Goal: Task Accomplishment & Management: Manage account settings

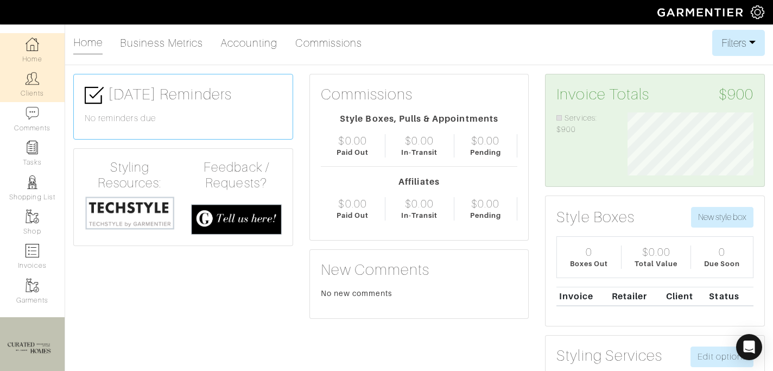
scroll to position [63, 142]
click at [18, 98] on link "Clients" at bounding box center [32, 84] width 65 height 34
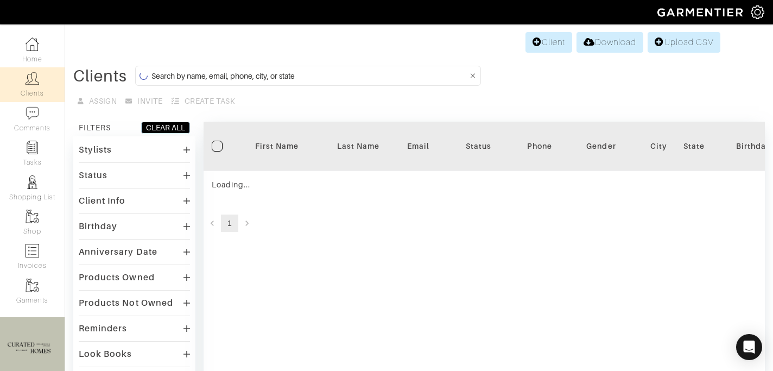
click at [233, 72] on input at bounding box center [310, 76] width 317 height 14
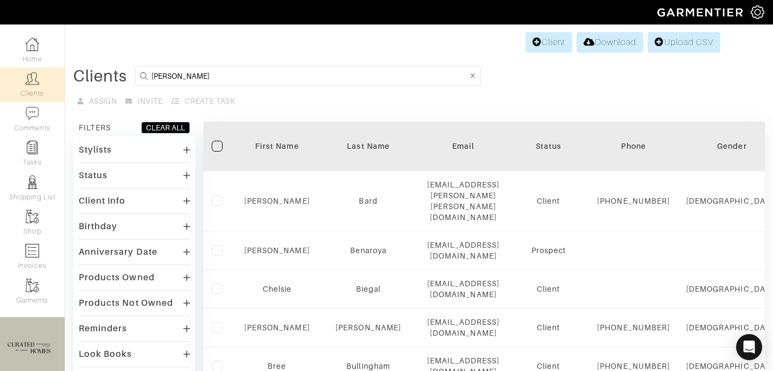
type input "[PERSON_NAME]"
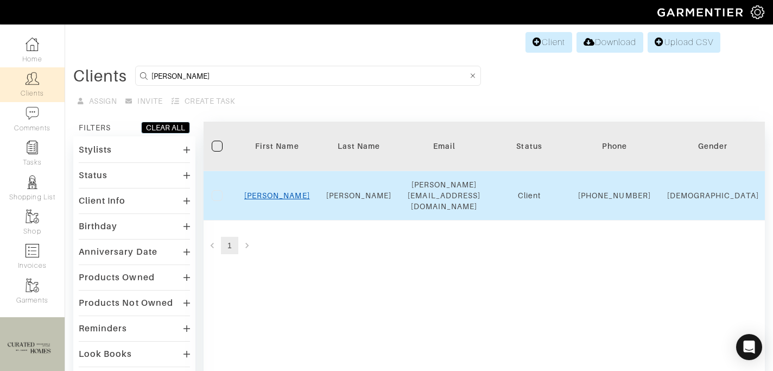
click at [277, 191] on link "[PERSON_NAME]" at bounding box center [277, 195] width 66 height 9
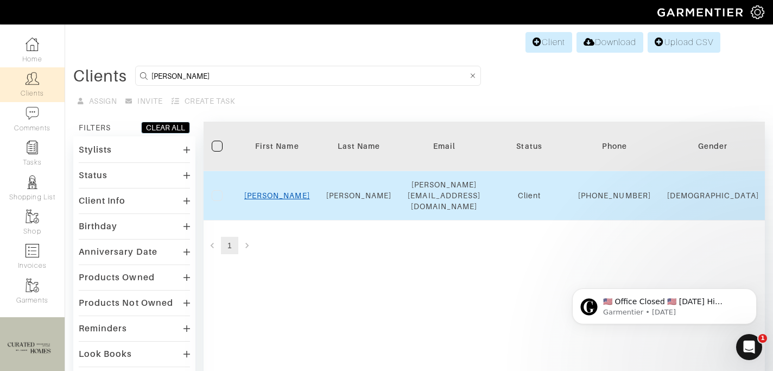
click at [278, 192] on link "[PERSON_NAME]" at bounding box center [277, 195] width 66 height 9
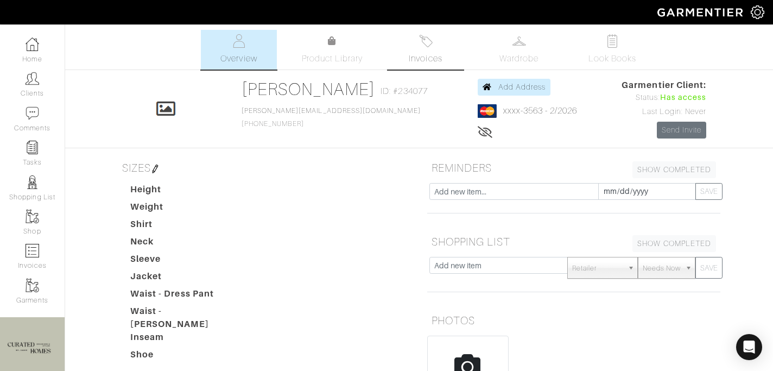
click at [430, 53] on span "Invoices" at bounding box center [425, 58] width 33 height 13
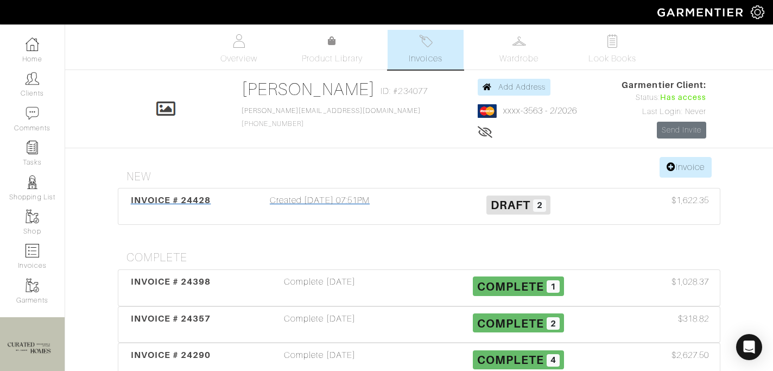
click at [326, 209] on div "Created 08/22/25 07:51PM" at bounding box center [320, 206] width 199 height 25
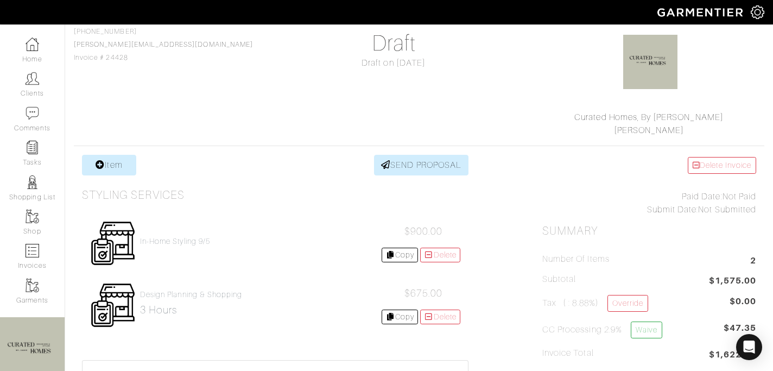
scroll to position [92, 0]
click at [127, 162] on link "Item" at bounding box center [109, 164] width 54 height 21
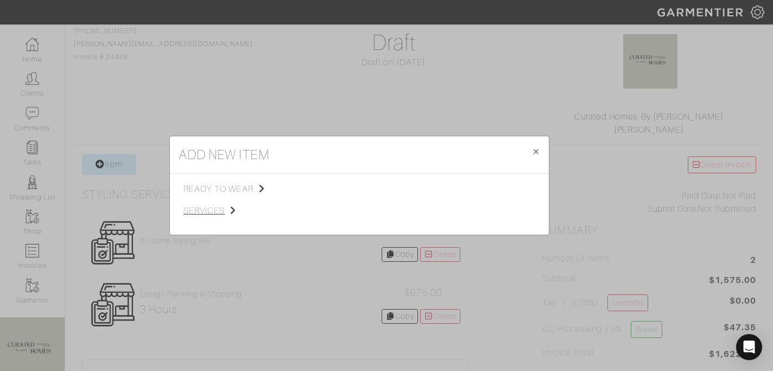
click at [233, 213] on icon at bounding box center [233, 210] width 6 height 9
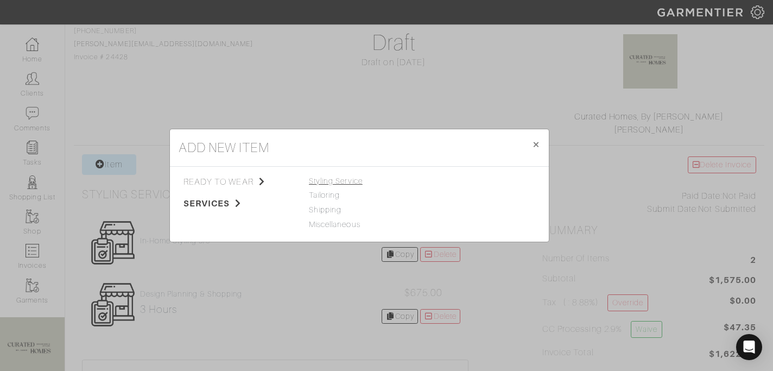
click at [341, 178] on span "Styling Service" at bounding box center [336, 181] width 54 height 9
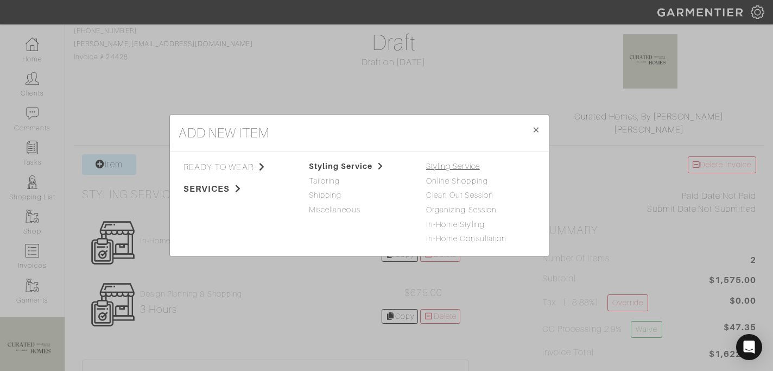
click at [459, 166] on link "Styling Service" at bounding box center [453, 166] width 54 height 9
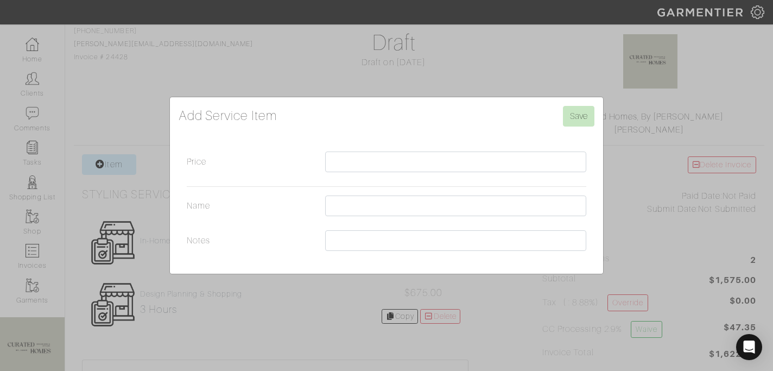
click at [407, 71] on div "Add Service Item Save Price Name Notes" at bounding box center [386, 185] width 773 height 371
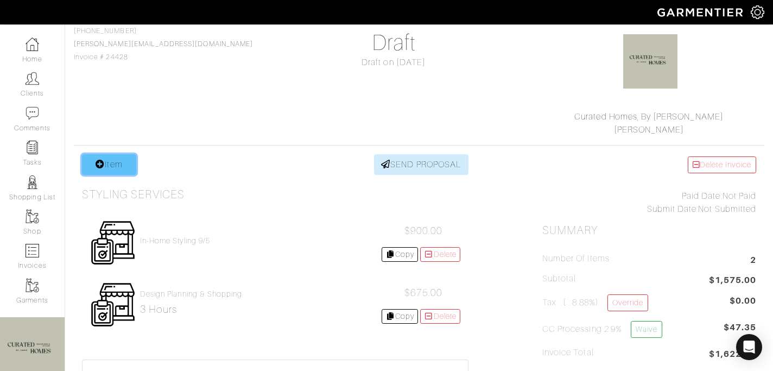
click at [116, 158] on link "Item" at bounding box center [109, 164] width 54 height 21
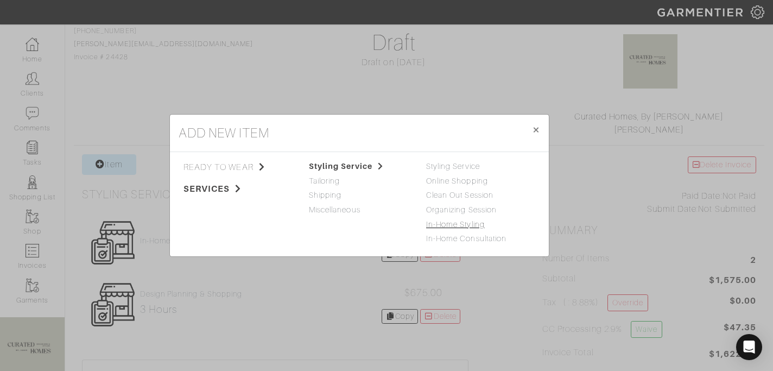
click at [437, 227] on link "In-Home Styling" at bounding box center [455, 224] width 59 height 9
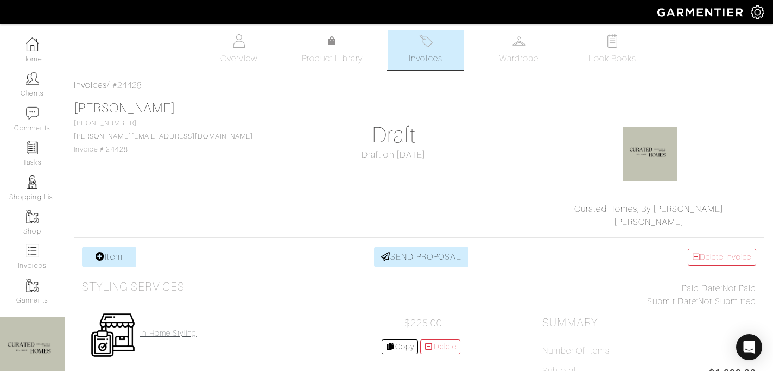
click at [174, 331] on h4 "In-Home Styling" at bounding box center [168, 333] width 56 height 9
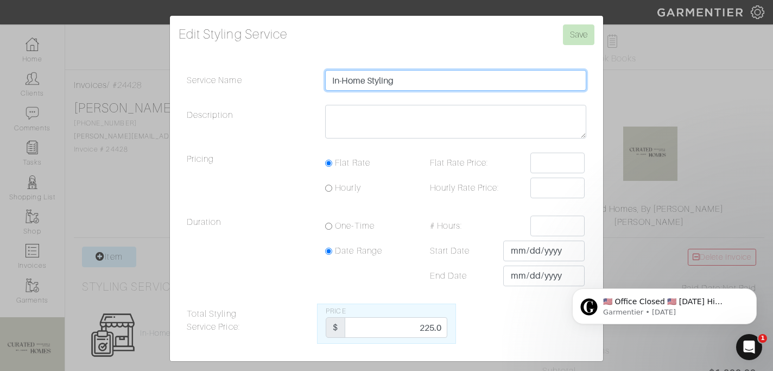
click at [440, 79] on input "In-Home Styling" at bounding box center [455, 80] width 261 height 21
type input "In-Home Styling 9/11"
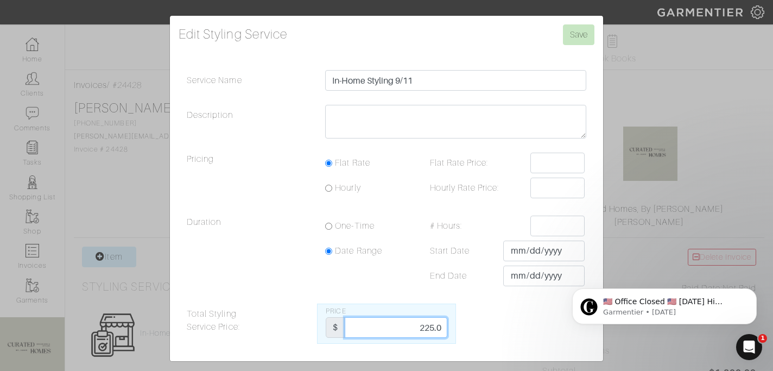
click at [427, 330] on input "225.0" at bounding box center [396, 327] width 102 height 21
type input "3"
type input "450"
click at [576, 41] on input "Save" at bounding box center [579, 34] width 32 height 21
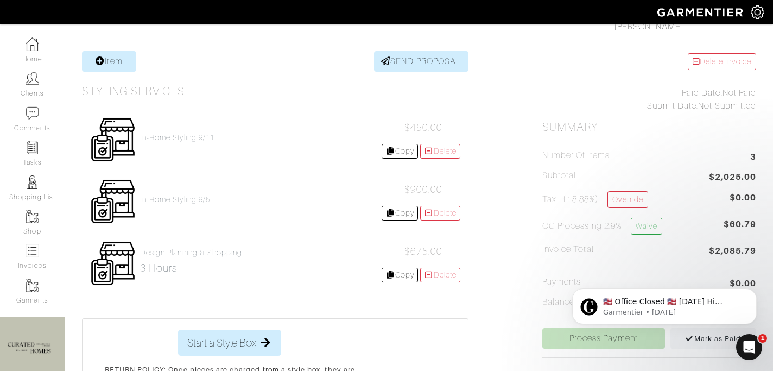
click at [732, 179] on span "$2,025.00" at bounding box center [732, 178] width 47 height 15
click at [732, 178] on span "$2,025.00" at bounding box center [732, 178] width 47 height 15
copy ul "$2,025.00"
